Goal: Complete application form

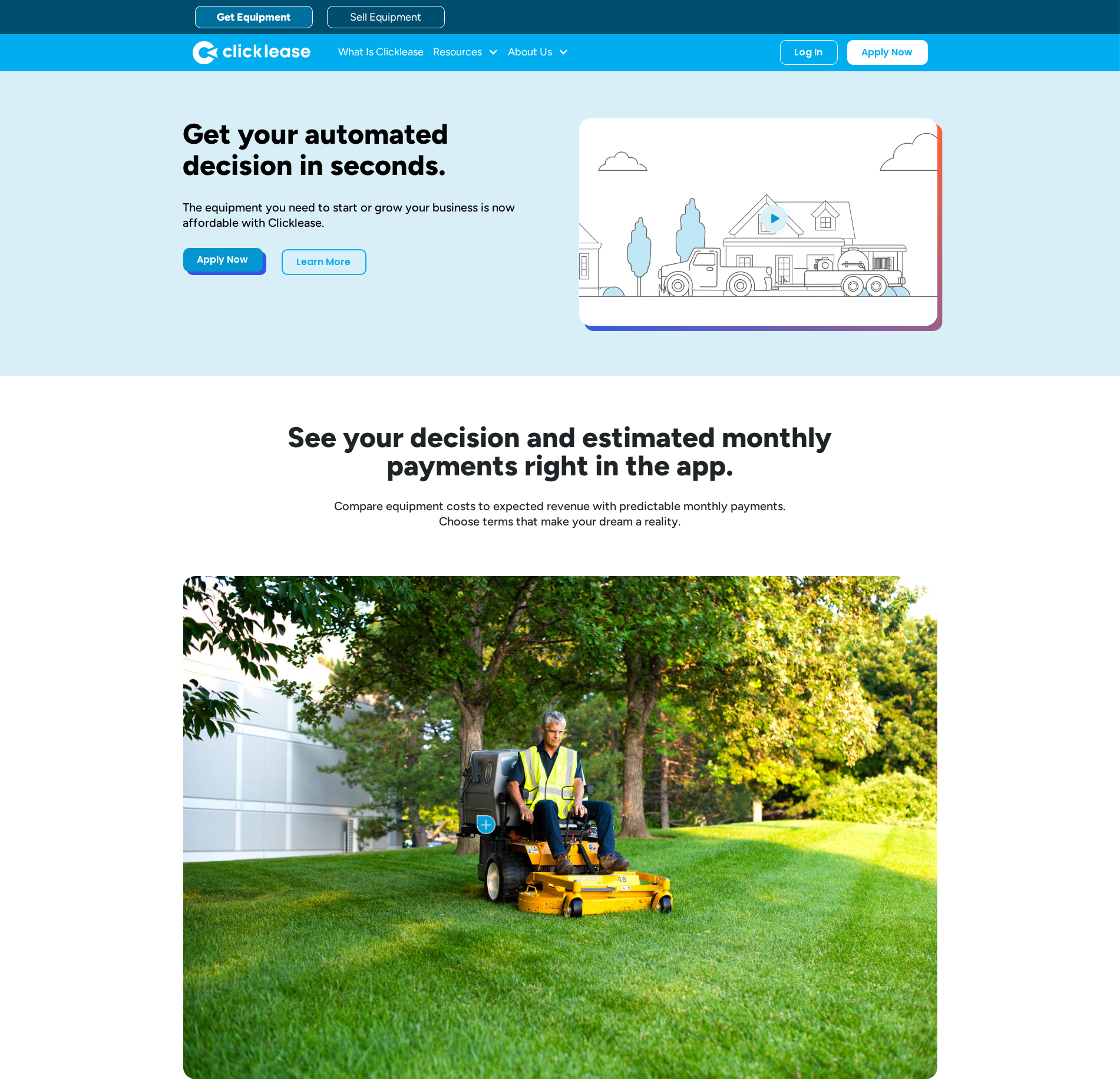
drag, startPoint x: 0, startPoint y: 0, endPoint x: 252, endPoint y: 257, distance: 359.9
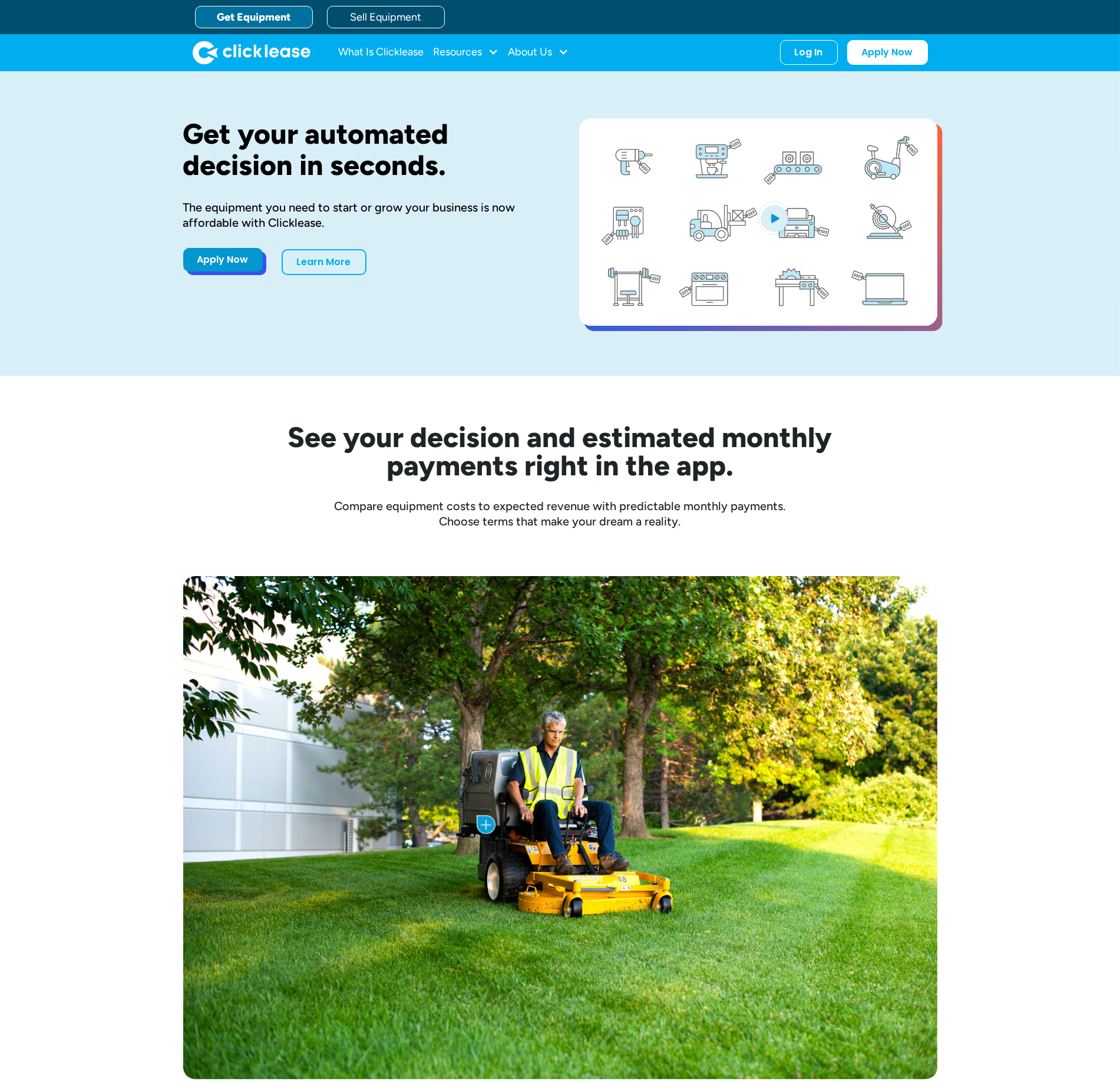
click at [252, 257] on link "Apply Now" at bounding box center [223, 259] width 79 height 24
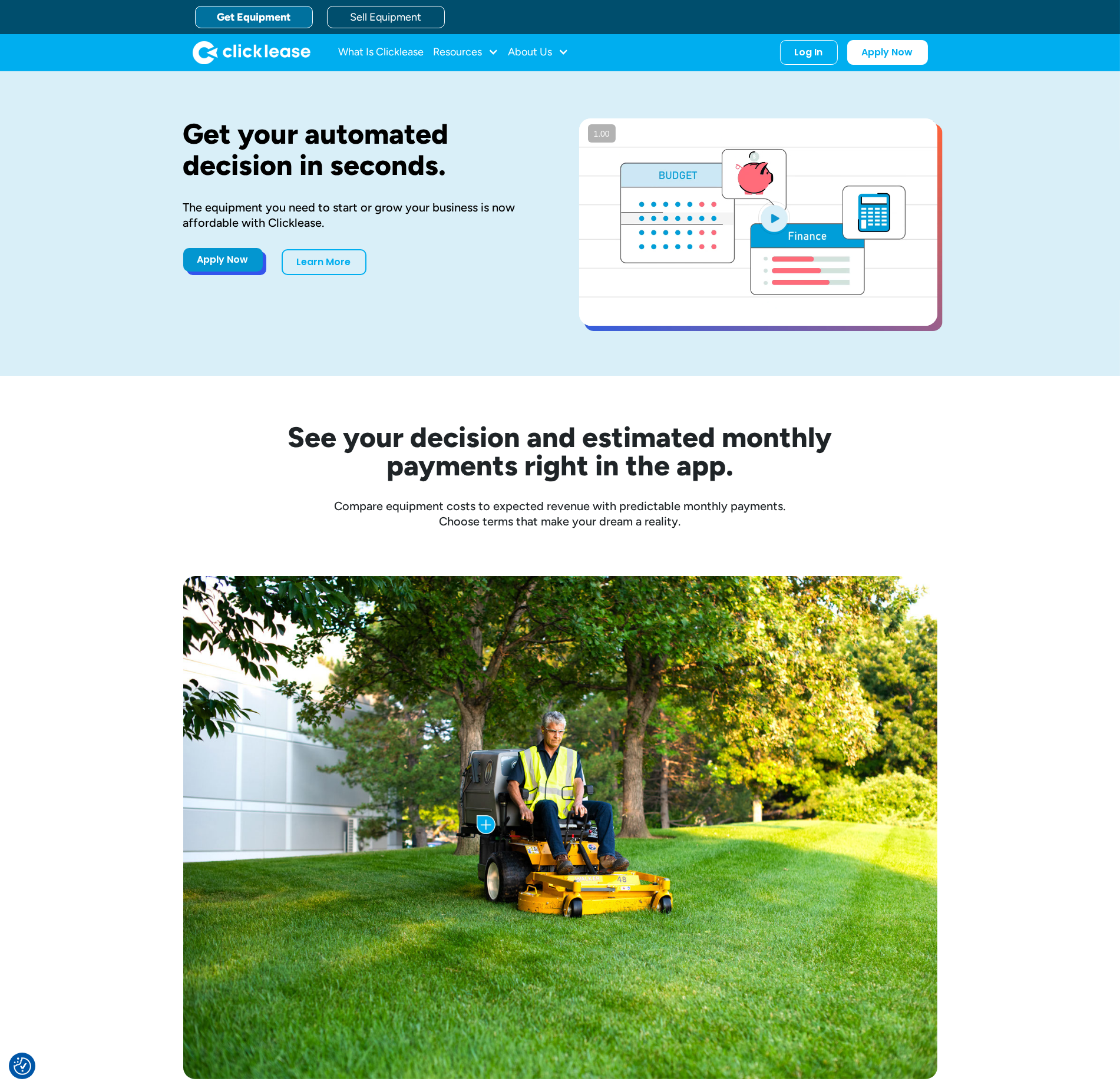
click at [209, 261] on link "Apply Now" at bounding box center [223, 259] width 79 height 24
